Goal: Information Seeking & Learning: Compare options

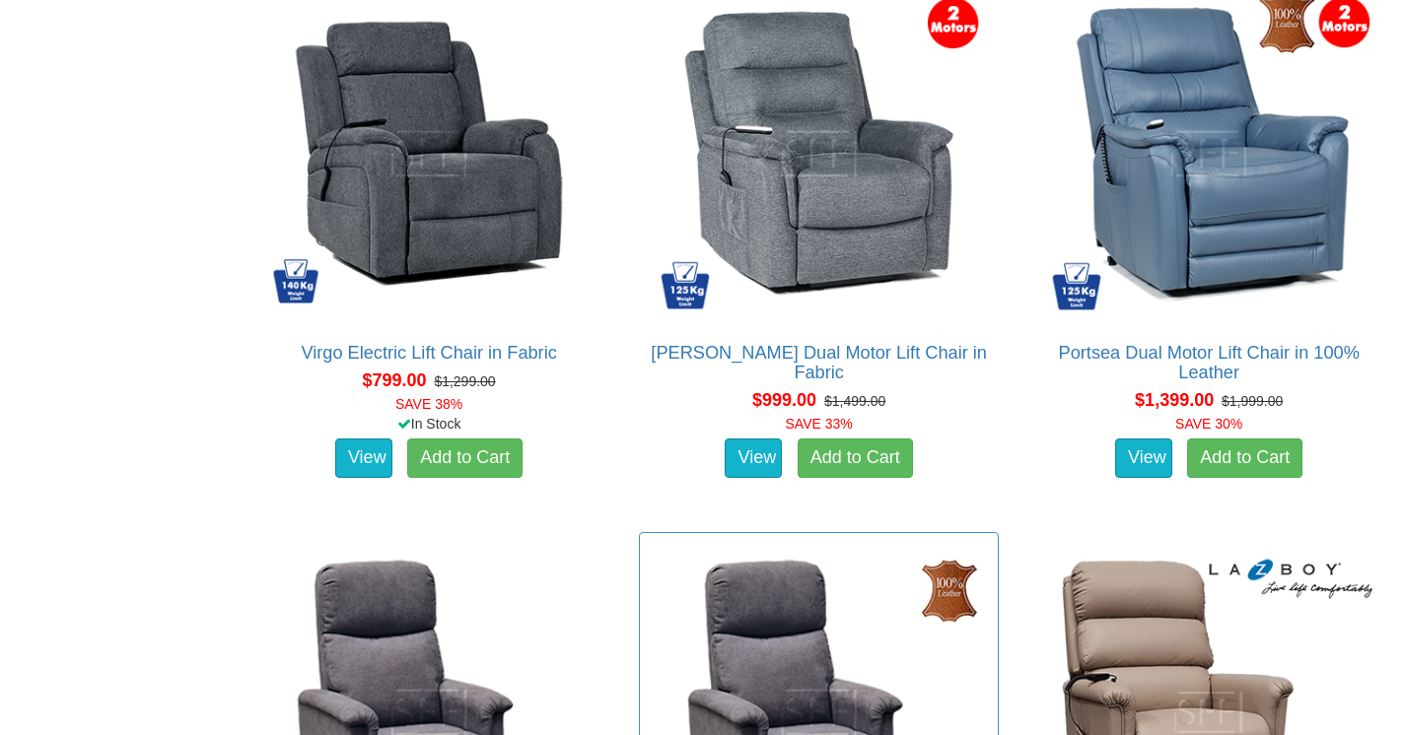
scroll to position [1386, 0]
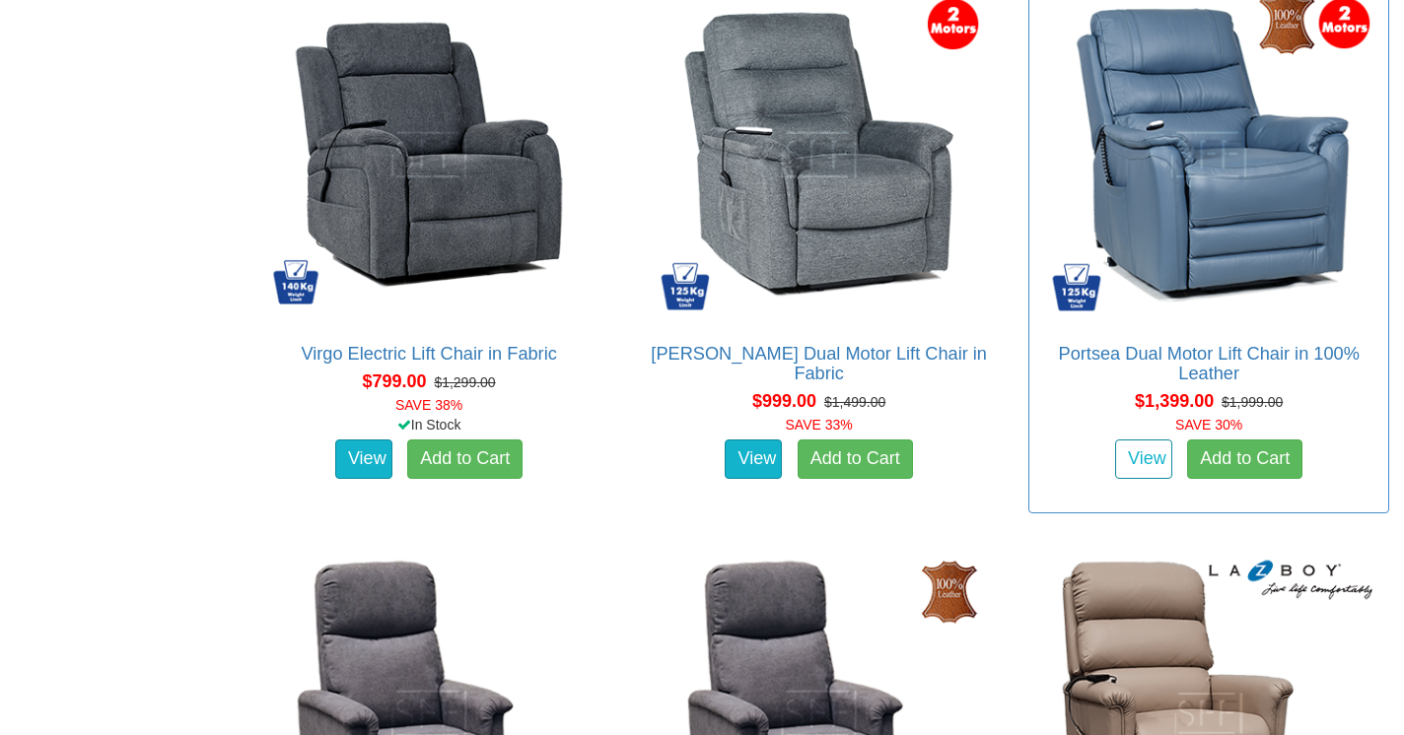
click at [1136, 449] on link "View" at bounding box center [1143, 459] width 57 height 39
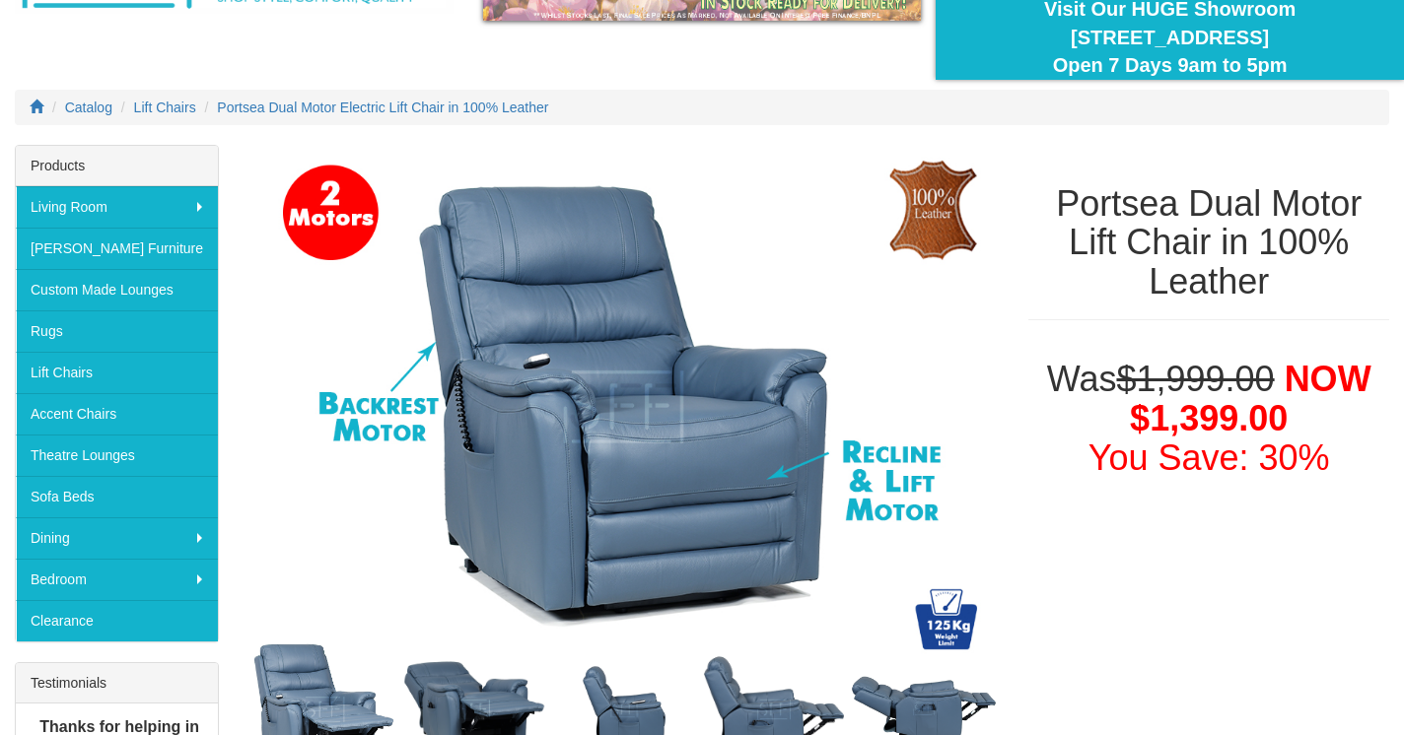
scroll to position [161, 0]
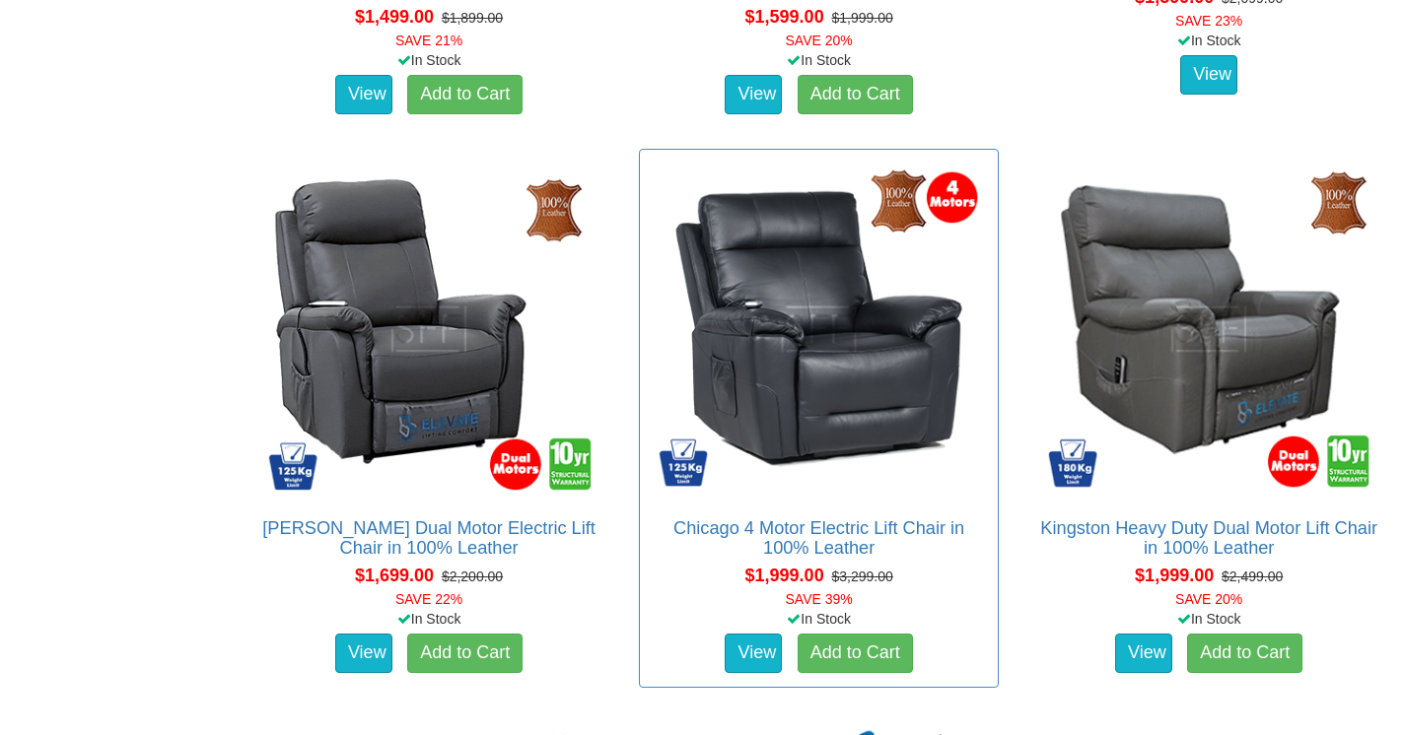
scroll to position [2328, 0]
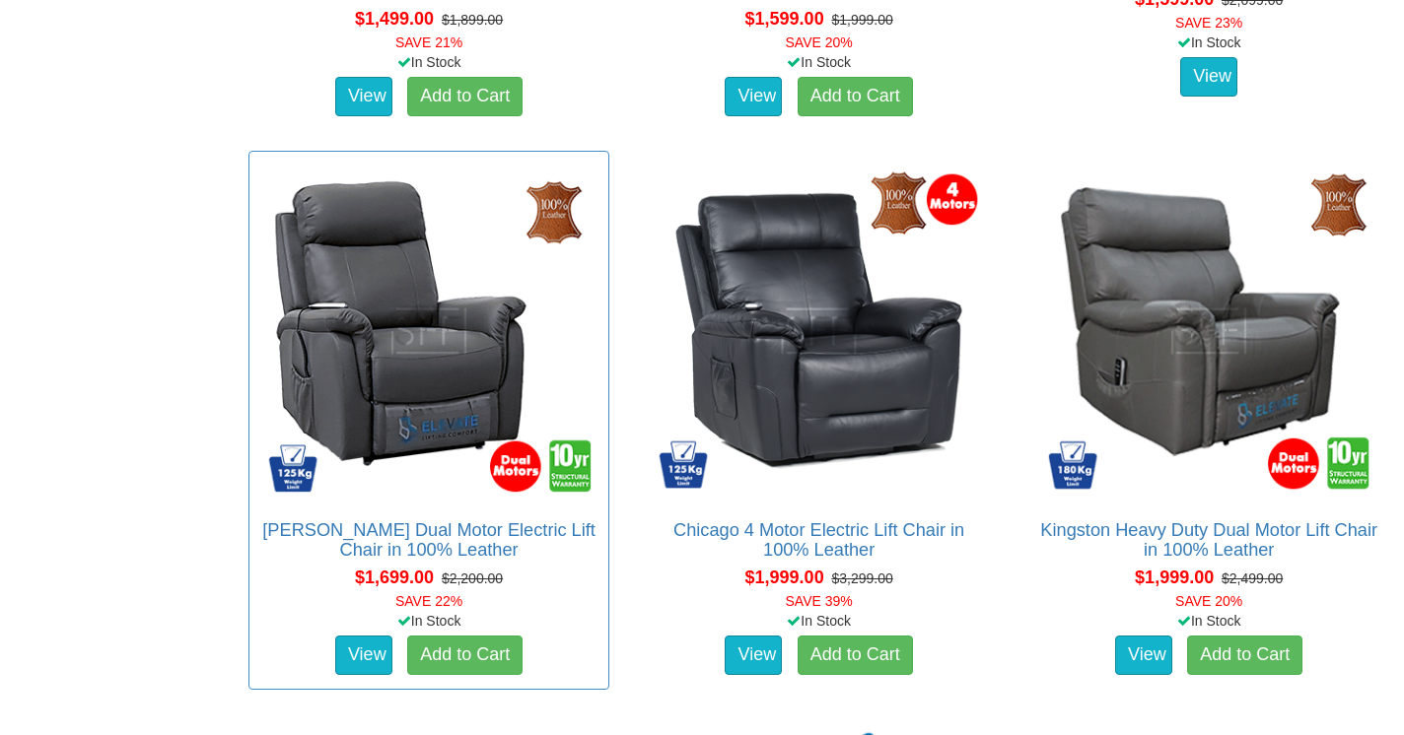
click at [398, 383] on img at bounding box center [428, 331] width 339 height 339
